Goal: Obtain resource: Download file/media

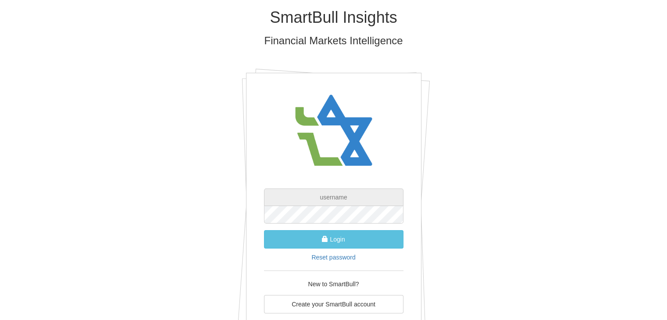
click at [373, 204] on input "text" at bounding box center [333, 197] width 139 height 18
type input "[EMAIL_ADDRESS][DOMAIN_NAME]"
click at [273, 259] on form "peleg@leadercm.co.il Login Reset password" at bounding box center [333, 224] width 139 height 73
click at [333, 259] on link "Reset password" at bounding box center [333, 257] width 44 height 7
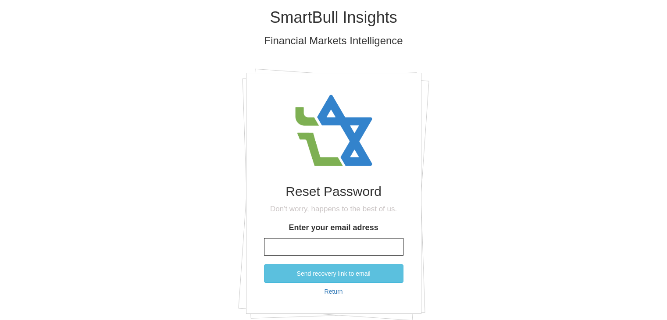
click at [327, 241] on input "Enter your email adress" at bounding box center [333, 247] width 139 height 18
type input "[EMAIL_ADDRESS][DOMAIN_NAME]"
click at [264, 264] on button "Send recovery link to email" at bounding box center [333, 273] width 139 height 18
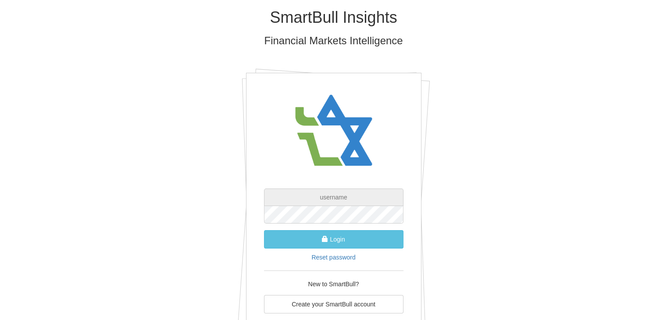
click at [347, 197] on input "text" at bounding box center [333, 197] width 139 height 18
type input "[EMAIL_ADDRESS][DOMAIN_NAME]"
click at [264, 230] on button "Login" at bounding box center [333, 239] width 139 height 18
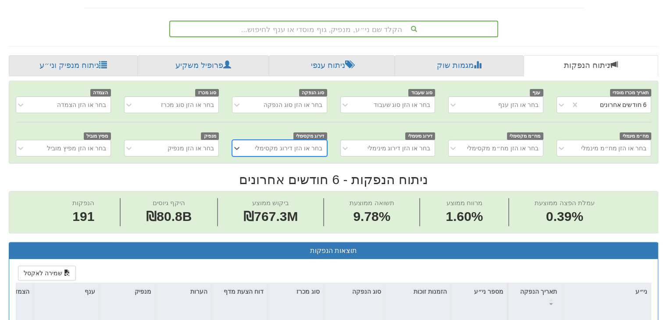
scroll to position [131, 0]
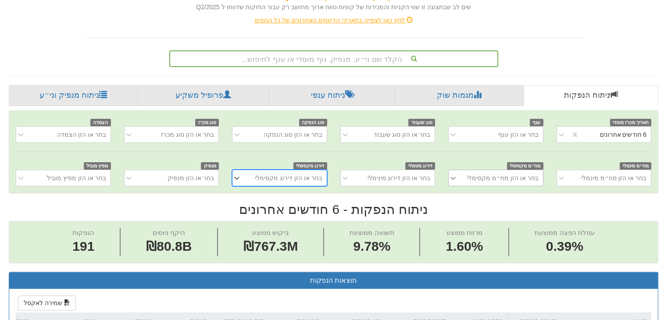
click at [454, 186] on div "בחר או הזן מח״מ מקסימלי" at bounding box center [495, 178] width 95 height 17
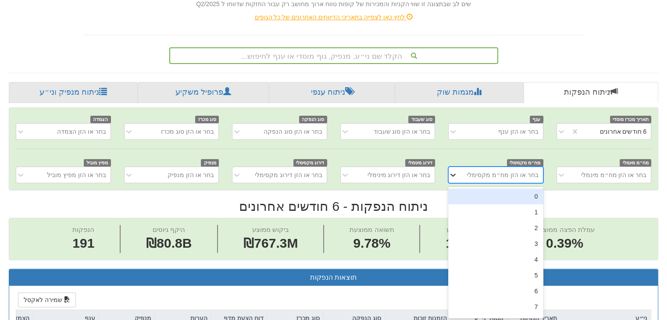
scroll to position [159, 0]
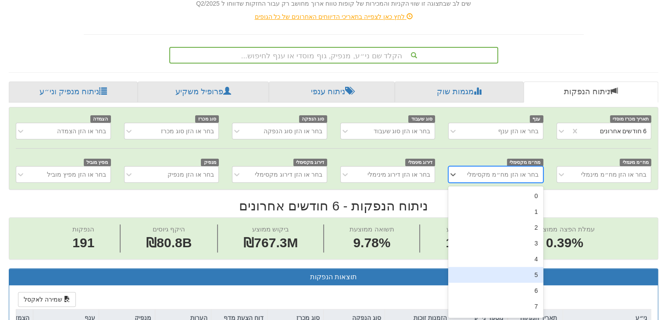
click at [485, 267] on div "5" at bounding box center [495, 275] width 95 height 16
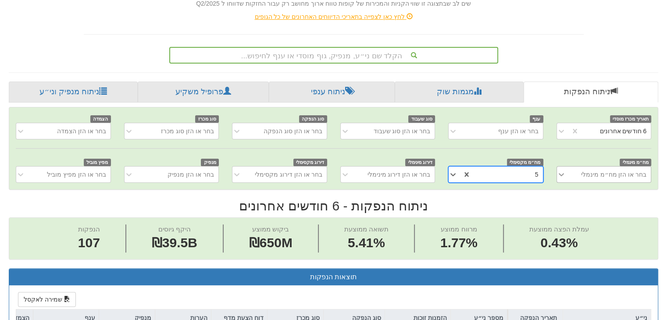
click at [560, 172] on icon at bounding box center [561, 174] width 9 height 9
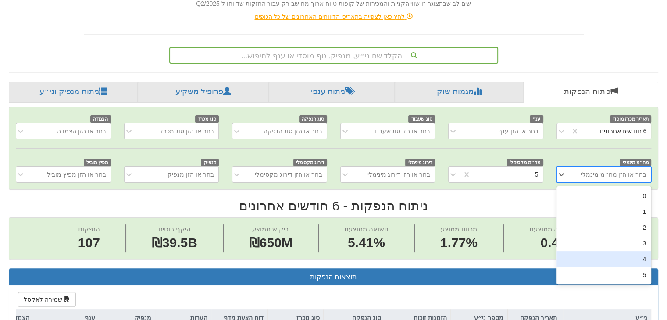
click at [610, 255] on div "4" at bounding box center [603, 259] width 95 height 16
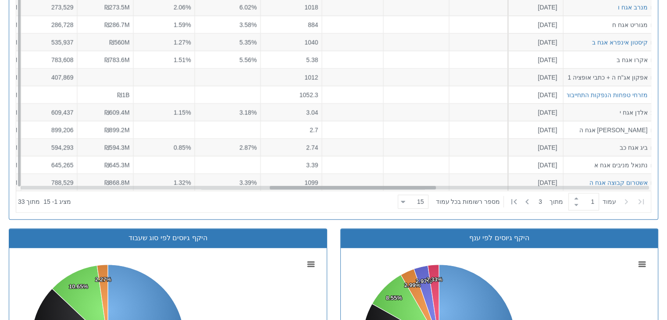
scroll to position [31, 943]
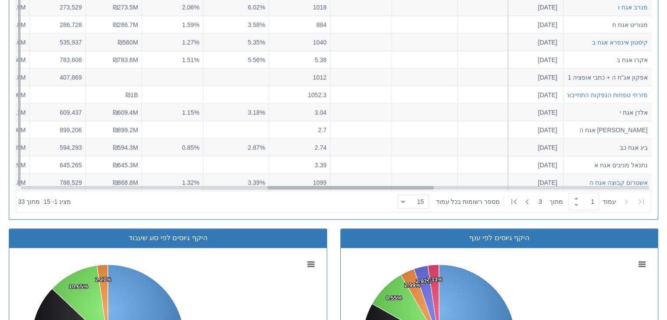
drag, startPoint x: 587, startPoint y: 186, endPoint x: 372, endPoint y: 182, distance: 215.2
click at [372, 182] on div "ספנסר אקוויטי אגח ז [DATE] 1217801 הזמנות זוכות > אגח - הרחבה הצעה אחידה - מחיר…" at bounding box center [333, 75] width 634 height 232
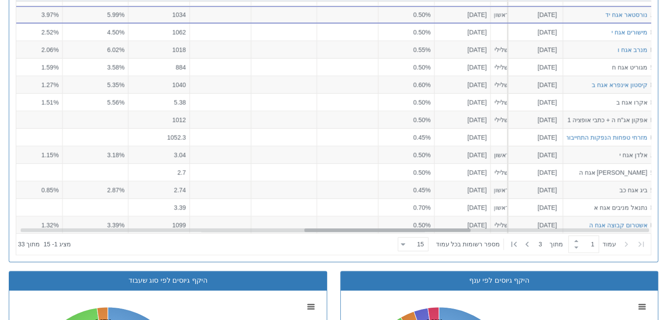
scroll to position [31, 1084]
drag, startPoint x: 379, startPoint y: 228, endPoint x: 416, endPoint y: 233, distance: 37.6
click at [416, 233] on div "ני״ע תאריך הנפקה מספר ני״ע הזמנות זוכות סוג הנפקה סוג מכרז דוח הצעת מדף הערות מ…" at bounding box center [333, 105] width 634 height 297
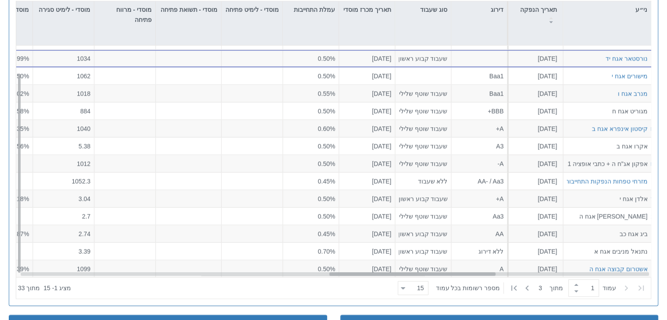
scroll to position [31, 1195]
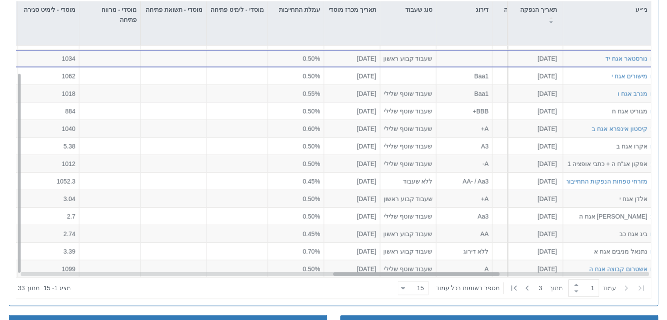
drag, startPoint x: 450, startPoint y: 272, endPoint x: 479, endPoint y: 273, distance: 29.4
click at [479, 273] on div at bounding box center [416, 275] width 166 height 4
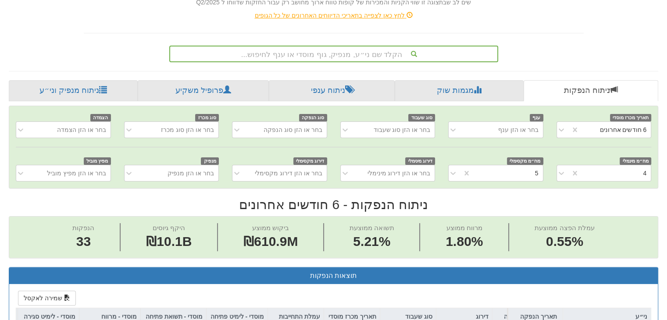
scroll to position [204, 0]
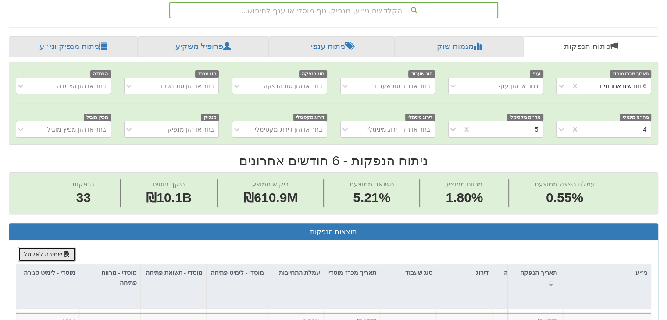
click at [58, 255] on button "שמירה לאקסל" at bounding box center [47, 254] width 58 height 15
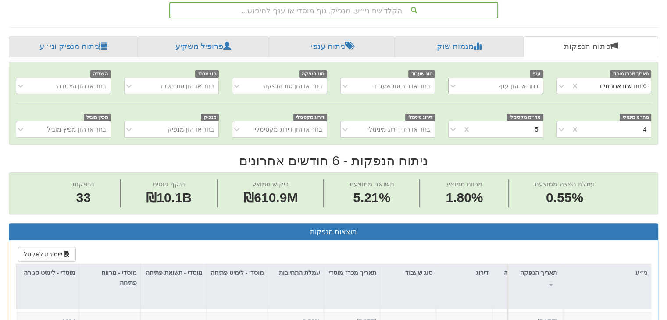
click at [483, 80] on div "בחר או הזן ענף" at bounding box center [502, 86] width 81 height 14
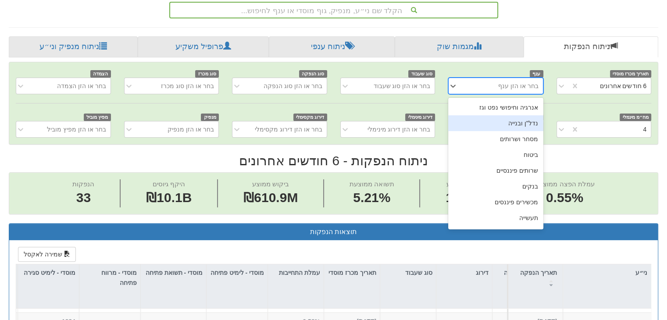
click at [517, 121] on div "נדל"ן ובנייה" at bounding box center [495, 123] width 95 height 16
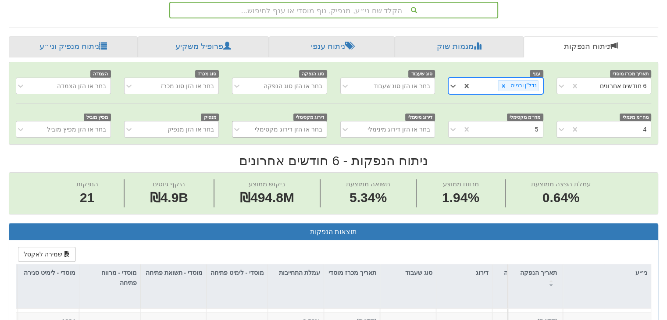
click at [312, 128] on div "בחר או הזן דירוג מקסימלי" at bounding box center [288, 129] width 67 height 9
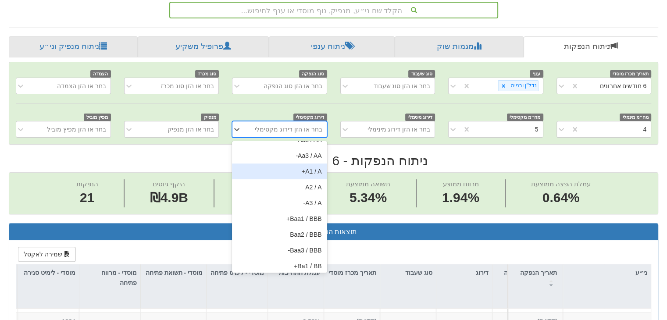
scroll to position [88, 0]
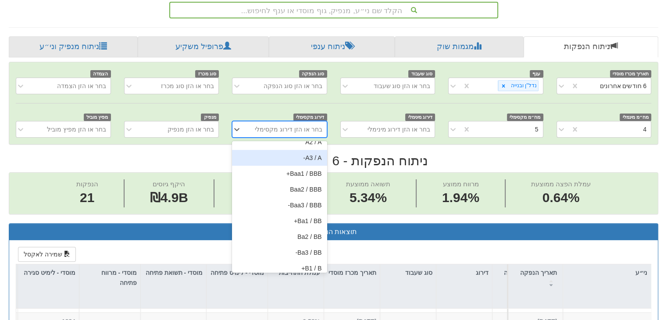
click at [316, 156] on div "A3 / A-" at bounding box center [279, 158] width 95 height 16
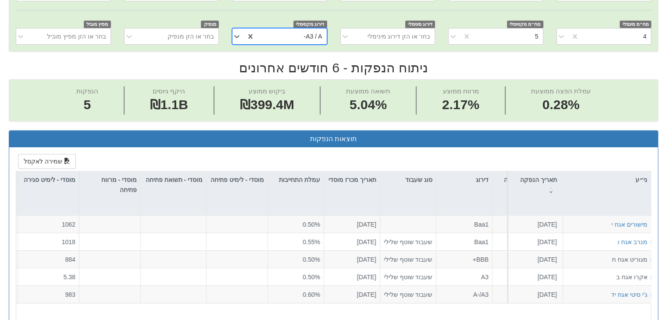
scroll to position [204, 0]
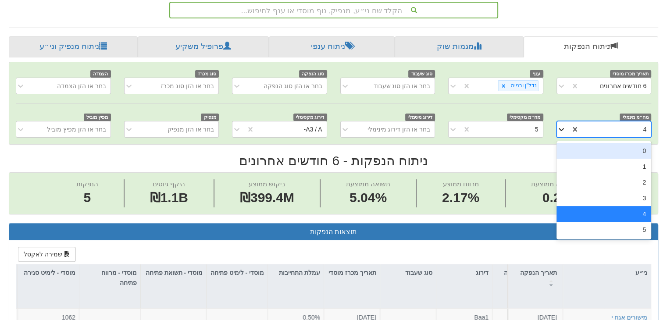
click at [560, 128] on icon at bounding box center [560, 129] width 5 height 3
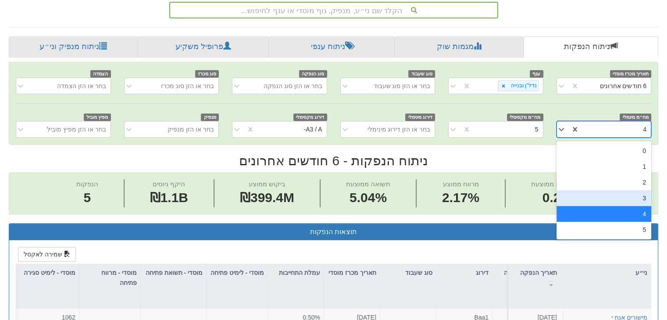
click at [641, 198] on div "3" at bounding box center [603, 198] width 95 height 16
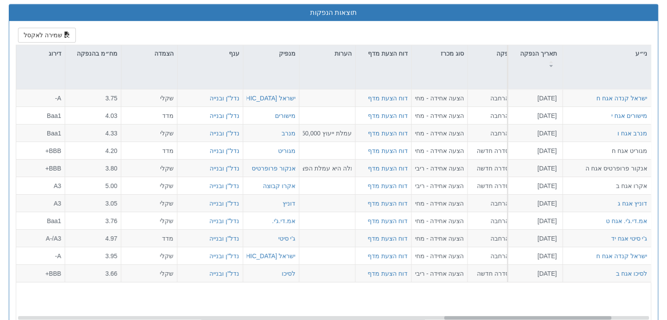
scroll to position [0, 1765]
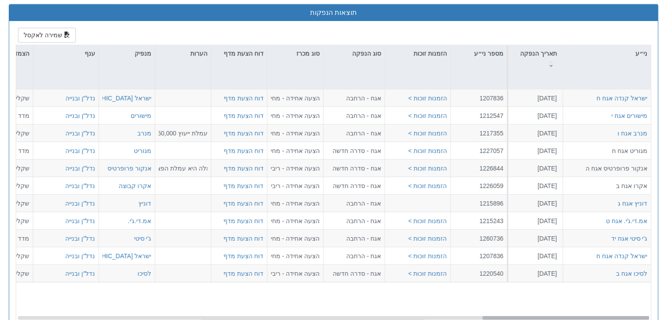
drag, startPoint x: 429, startPoint y: 314, endPoint x: 604, endPoint y: 322, distance: 175.9
click at [604, 319] on html "Toggle navigation מניות ואג״ח - החזקות בישראל מניות אג״ח מניות ואג״ח ✓ מניות דו…" at bounding box center [333, 186] width 667 height 1219
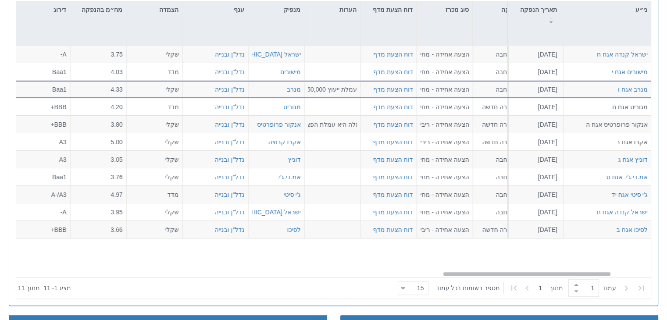
scroll to position [0, 1628]
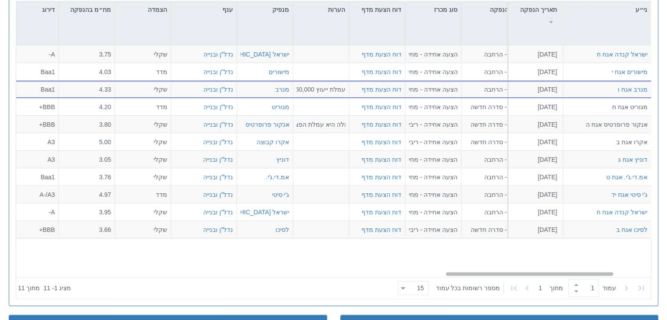
drag, startPoint x: 572, startPoint y: 271, endPoint x: 536, endPoint y: 275, distance: 36.1
click at [536, 275] on div "ישראל [GEOGRAPHIC_DATA] אגח ח [DATE] 1207836 הזמנות זוכות > אגח - הרחבה הצעה אח…" at bounding box center [333, 162] width 634 height 232
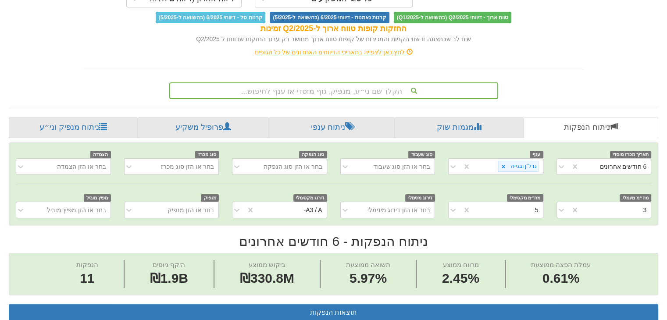
scroll to position [117, 0]
